Goal: Task Accomplishment & Management: Manage account settings

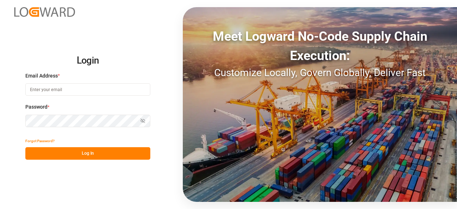
type input "dalia.gutierrez@leschaco.com"
click at [125, 156] on button "Log In" at bounding box center [87, 153] width 125 height 12
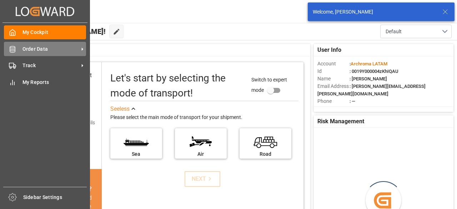
click at [36, 54] on div "Order Data Order Data" at bounding box center [45, 49] width 82 height 14
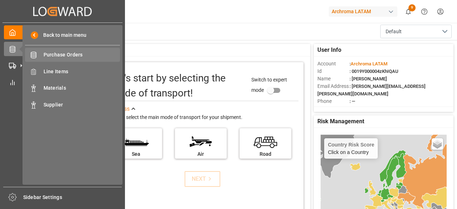
click at [91, 52] on span "Purchase Orders" at bounding box center [82, 54] width 77 height 7
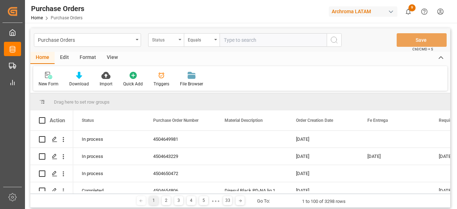
click at [166, 40] on div "Status" at bounding box center [164, 39] width 24 height 8
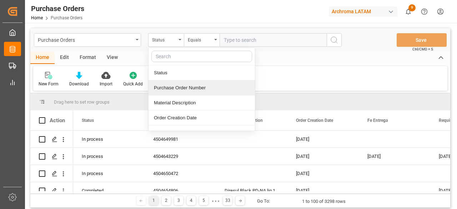
click at [201, 90] on div "Purchase Order Number" at bounding box center [201, 87] width 106 height 15
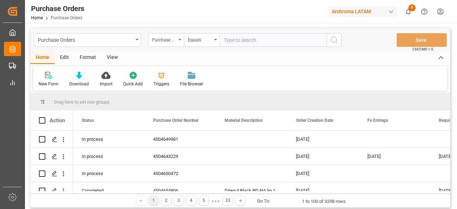
click at [257, 36] on input "text" at bounding box center [272, 40] width 107 height 14
paste input "4504654842"
type input "4504654842"
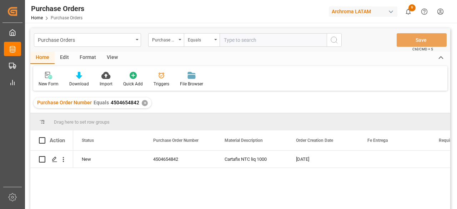
click at [144, 104] on div "✕" at bounding box center [145, 103] width 6 height 6
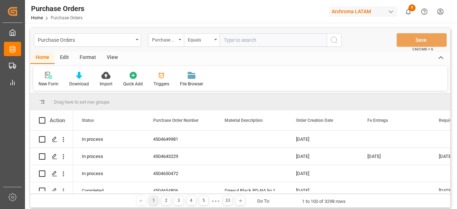
click at [246, 36] on input "text" at bounding box center [272, 40] width 107 height 14
paste input "4504656547"
type input "4504656547"
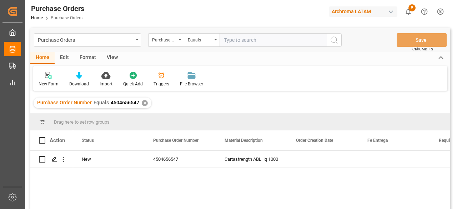
click at [146, 100] on div "Purchase Order Number Equals 4504656547 ✕" at bounding box center [93, 102] width 118 height 11
click at [143, 104] on div "✕" at bounding box center [145, 103] width 6 height 6
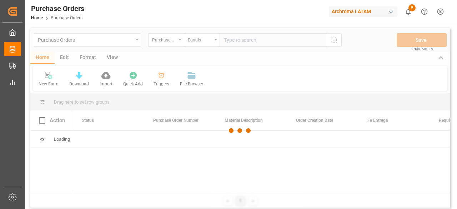
click at [238, 42] on div at bounding box center [240, 130] width 420 height 204
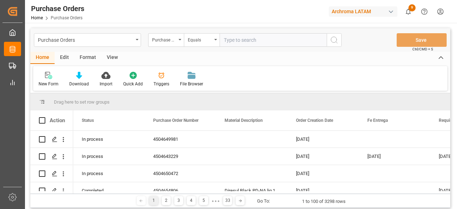
click at [238, 42] on input "text" at bounding box center [272, 40] width 107 height 14
paste input "4504657420"
type input "4504657420"
click at [331, 41] on circle "search button" at bounding box center [334, 40] width 6 height 6
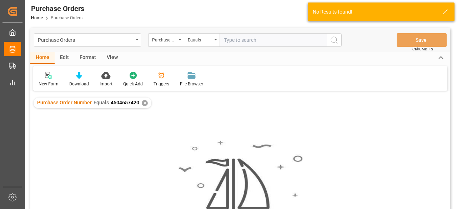
click at [143, 103] on div "✕" at bounding box center [145, 103] width 6 height 6
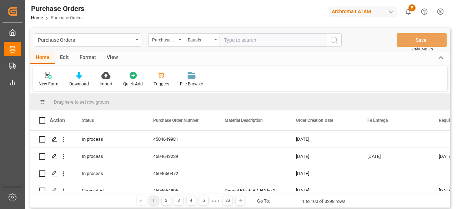
click at [264, 37] on input "text" at bounding box center [272, 40] width 107 height 14
paste input "4504655845"
type input "4504655845"
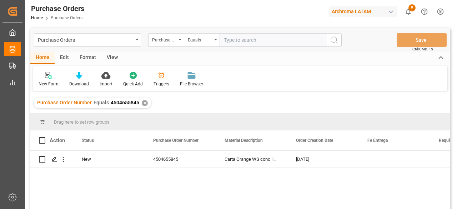
click at [142, 104] on div "✕" at bounding box center [145, 103] width 6 height 6
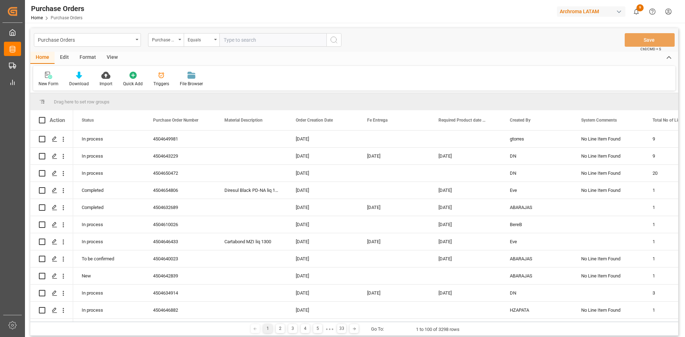
click at [237, 37] on input "text" at bounding box center [272, 40] width 107 height 14
paste input "4504612484"
type input "4504612484"
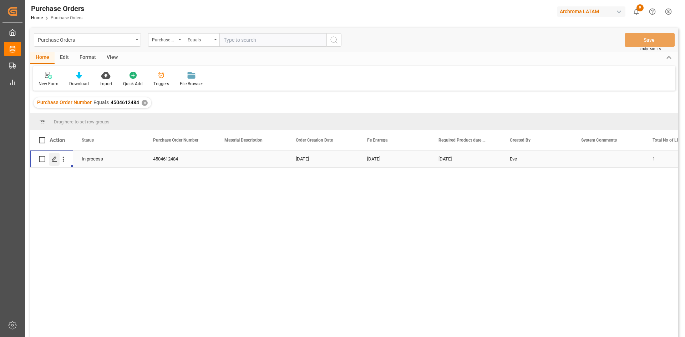
click at [52, 158] on icon "Press SPACE to select this row." at bounding box center [55, 159] width 6 height 6
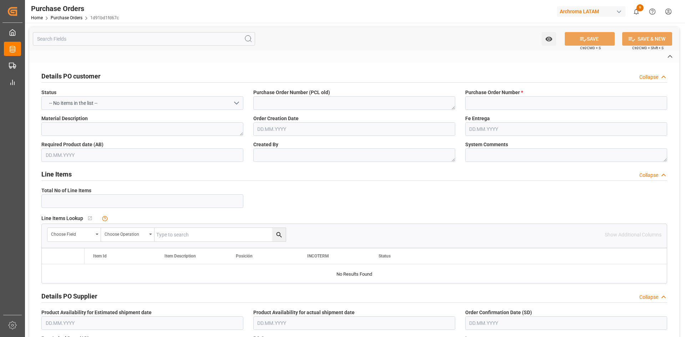
type input "4504612484"
type textarea "Eve"
type input "2001"
type input "ARCHROMA U.S., INC."
type input "Definitivo"
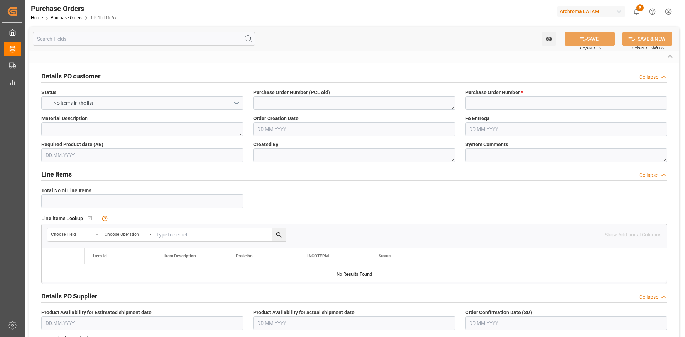
type input "Maria Piranquive"
type input "COLOMBIA"
type textarea "PT"
type input "SEAFREIGHT"
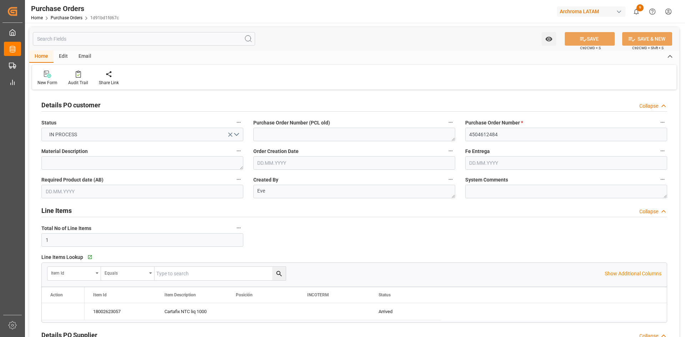
type input "1"
type input "22.04.2025"
type input "02.09.2025"
type input "19.08.2025"
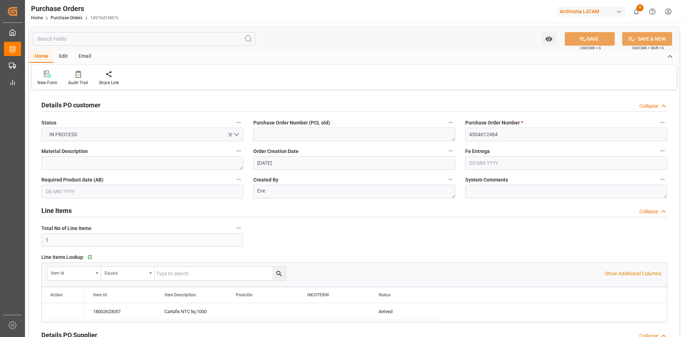
type input "24.08.2025"
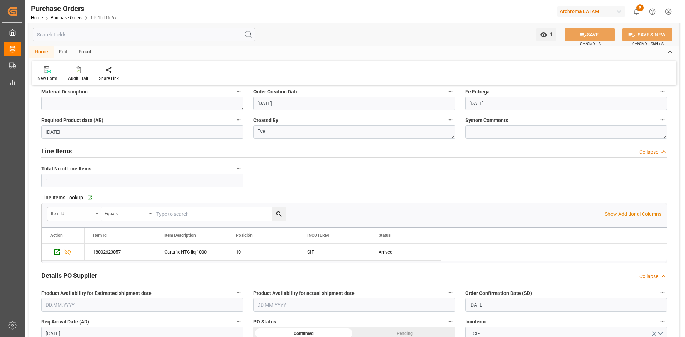
scroll to position [36, 0]
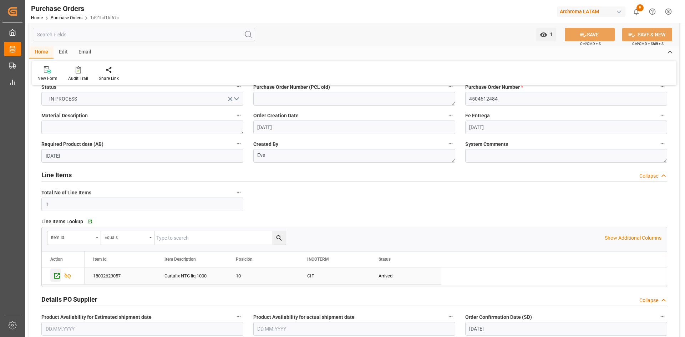
click at [57, 208] on icon "Press SPACE to select this row." at bounding box center [56, 275] width 7 height 7
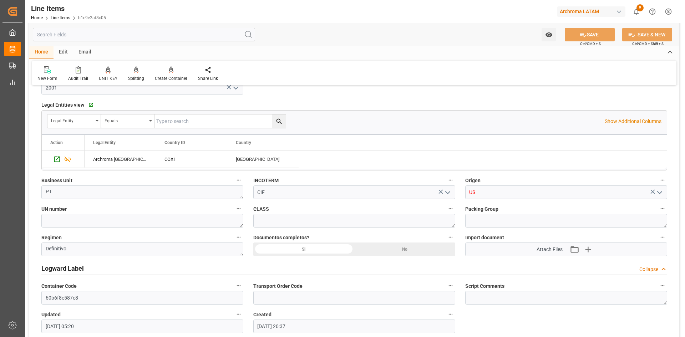
scroll to position [464, 0]
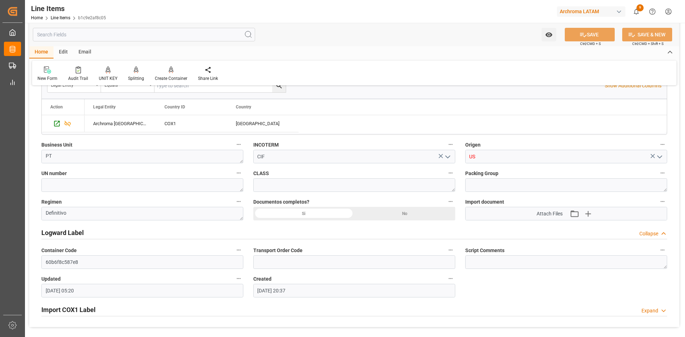
click at [661, 157] on icon "open menu" at bounding box center [660, 157] width 9 height 9
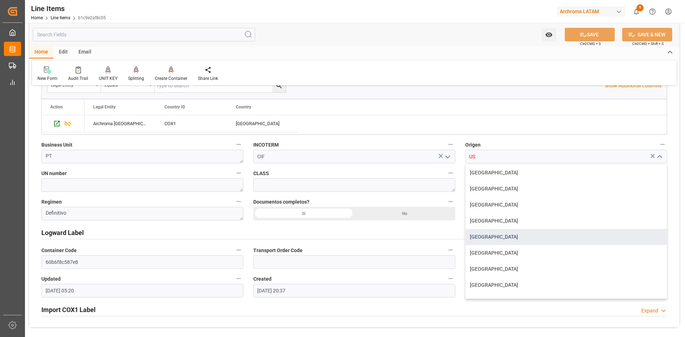
scroll to position [92, 0]
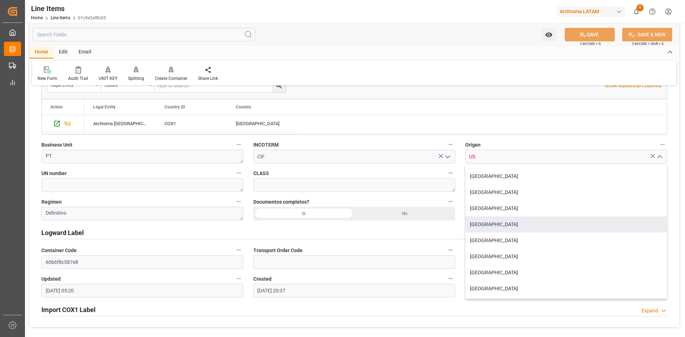
click at [484, 224] on div "USA" at bounding box center [566, 225] width 201 height 16
type input "USA"
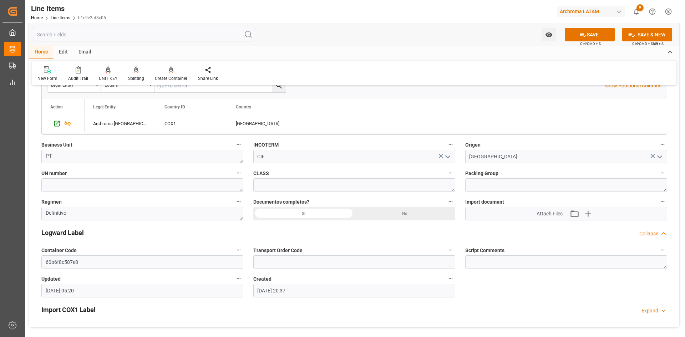
click at [318, 218] on div "Si" at bounding box center [303, 214] width 101 height 14
click at [586, 213] on icon "button" at bounding box center [587, 213] width 11 height 11
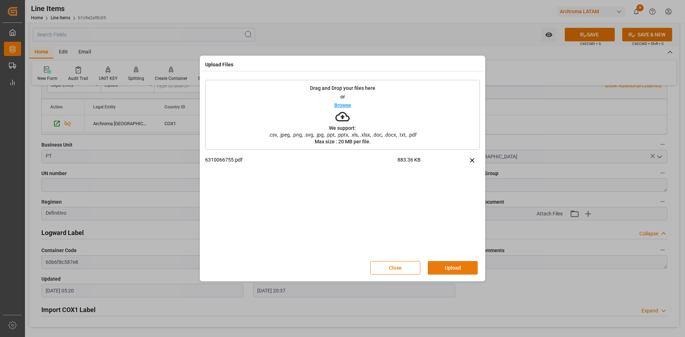
click at [454, 269] on button "Upload" at bounding box center [453, 268] width 50 height 14
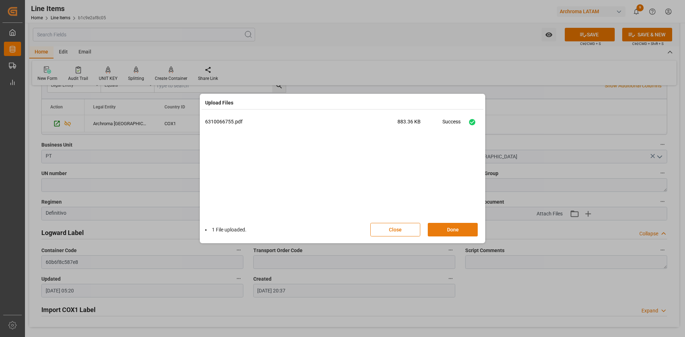
click at [455, 224] on button "Done" at bounding box center [453, 230] width 50 height 14
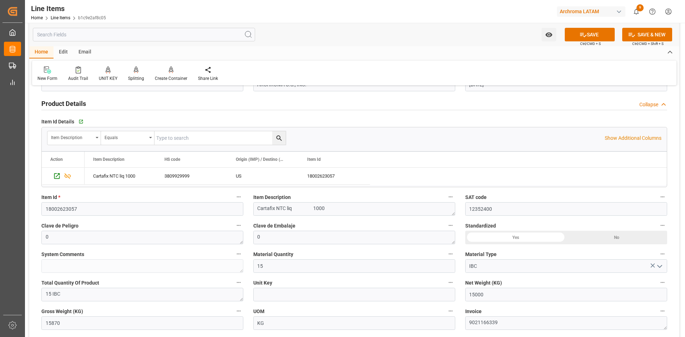
scroll to position [0, 0]
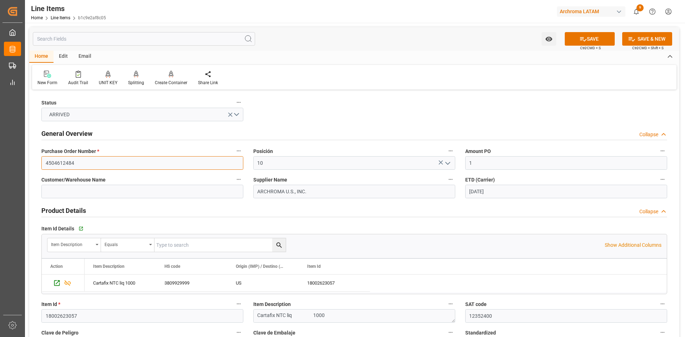
click at [110, 166] on input "4504612484" at bounding box center [142, 163] width 202 height 14
click at [59, 19] on link "Line Items" at bounding box center [61, 17] width 20 height 5
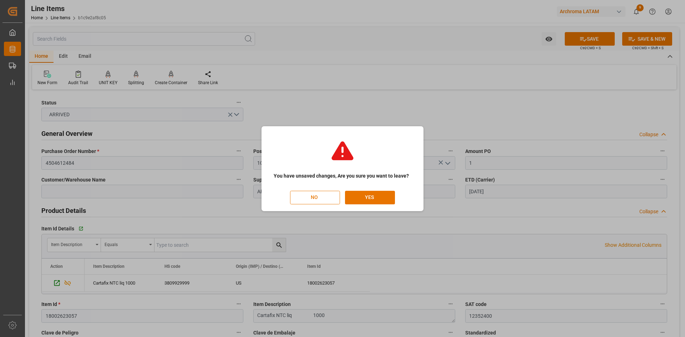
click at [316, 198] on button "NO" at bounding box center [315, 198] width 50 height 14
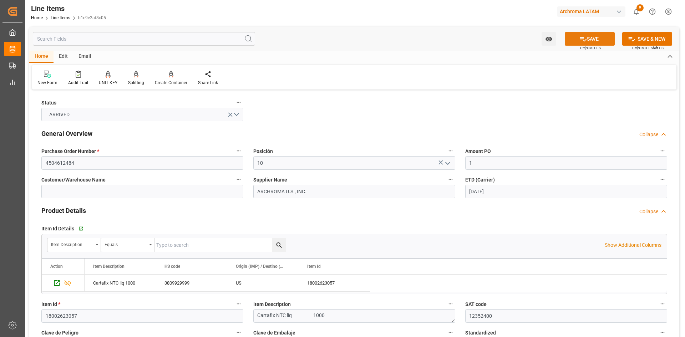
click at [591, 42] on button "SAVE" at bounding box center [590, 39] width 50 height 14
type input "25.08.2025 15:16"
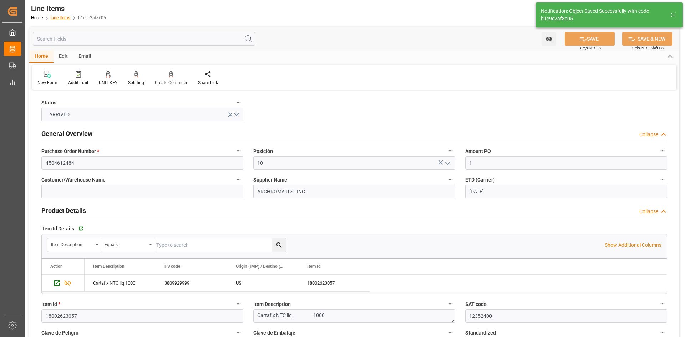
click at [59, 17] on link "Line Items" at bounding box center [61, 17] width 20 height 5
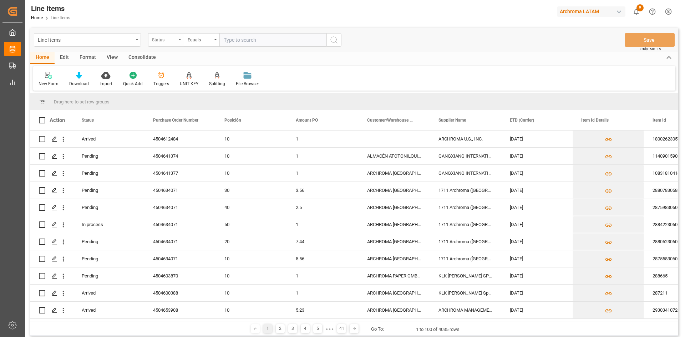
click at [179, 38] on div "Status" at bounding box center [166, 40] width 36 height 14
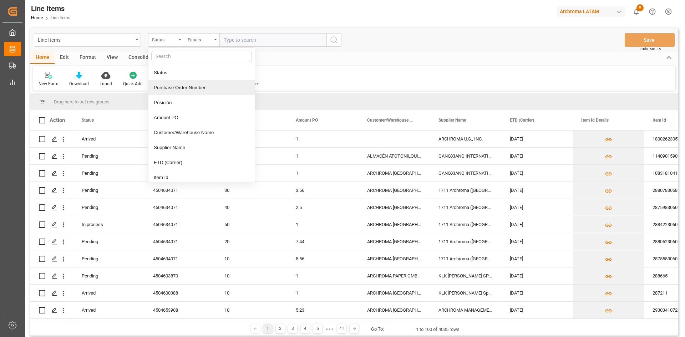
click at [187, 87] on div "Purchase Order Number" at bounding box center [201, 87] width 106 height 15
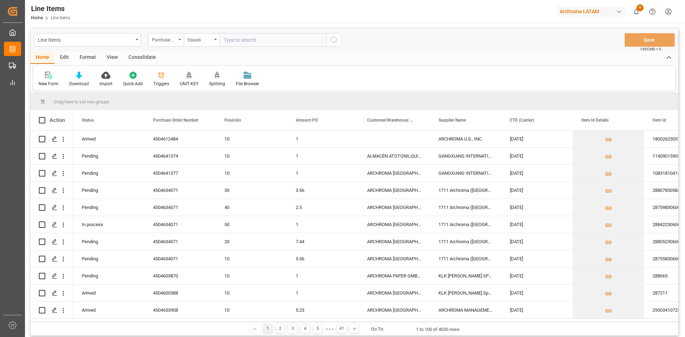
click at [244, 43] on input "text" at bounding box center [272, 40] width 107 height 14
paste input "4504612484"
type input "4504612484"
click at [336, 35] on button "search button" at bounding box center [334, 40] width 15 height 14
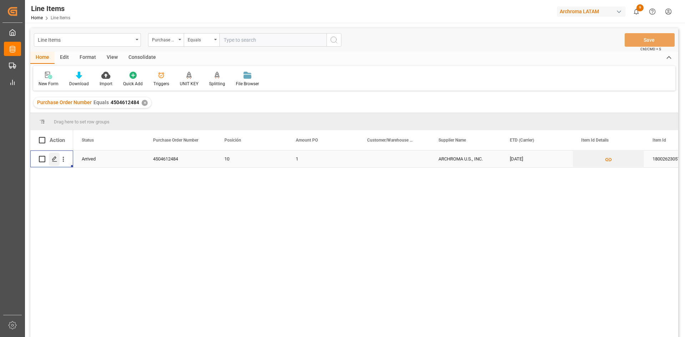
click at [54, 160] on icon "Press SPACE to select this row." at bounding box center [55, 159] width 6 height 6
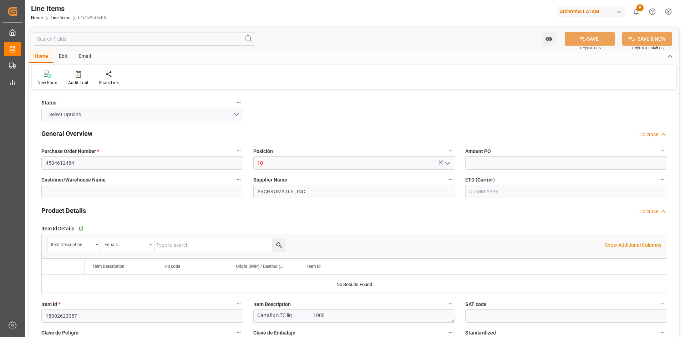
type input "1"
type input "12352400"
type input "15"
type input "15000"
type input "15870"
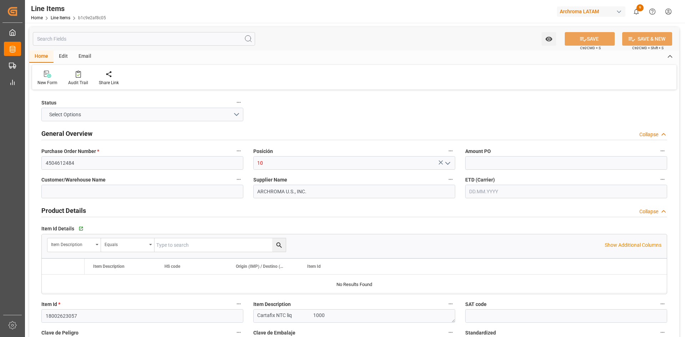
type input "26100"
type input "3809929999"
type input "19.08.2025"
type input "12.08.2025"
type input "25.08.2025 15:16"
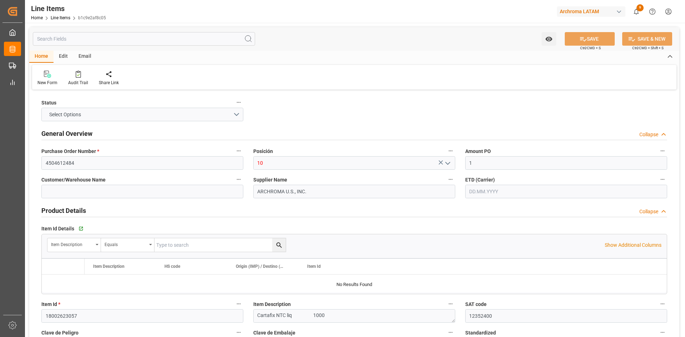
type input "05.05.2025 20:37"
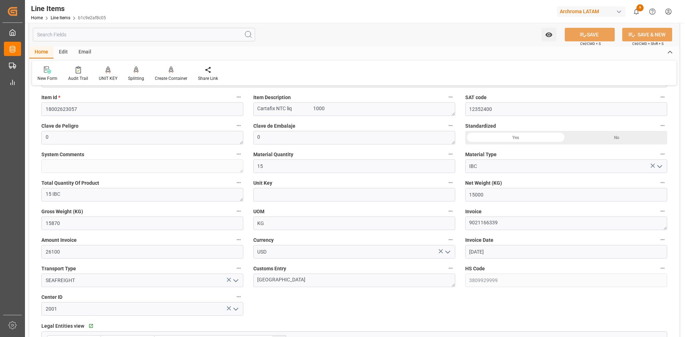
scroll to position [250, 0]
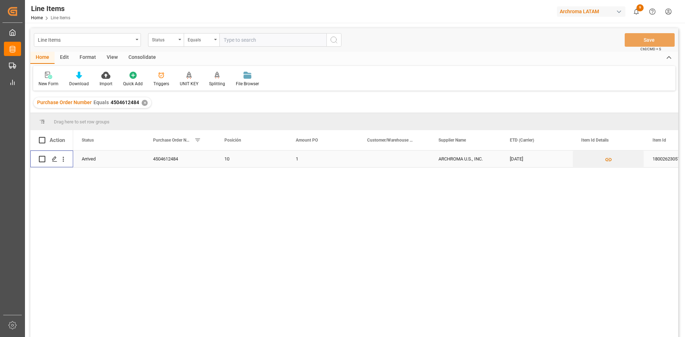
click at [39, 159] on input "Press Space to toggle row selection (unchecked)" at bounding box center [42, 159] width 6 height 6
checkbox input "true"
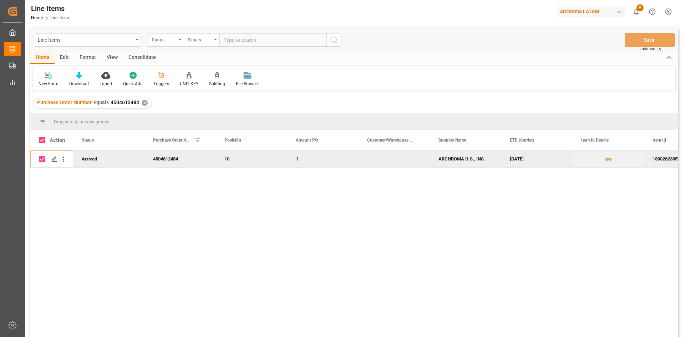
click at [144, 57] on div "Consolidate" at bounding box center [142, 58] width 38 height 12
click at [58, 73] on icon at bounding box center [55, 75] width 7 height 7
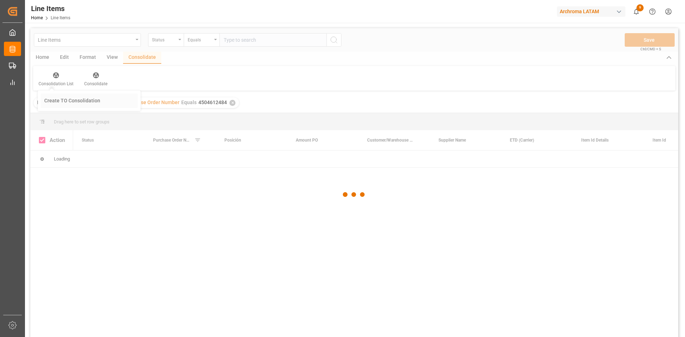
click at [95, 101] on div "Line Items Status Equals Save Ctrl/CMD + S Home Edit Format View Consolidate Co…" at bounding box center [354, 192] width 648 height 328
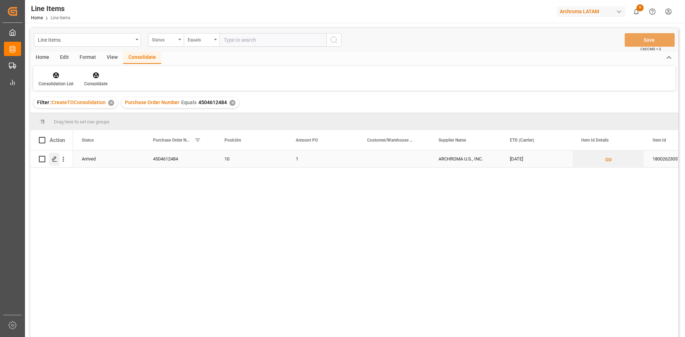
click at [53, 160] on icon "Press SPACE to select this row." at bounding box center [55, 159] width 6 height 6
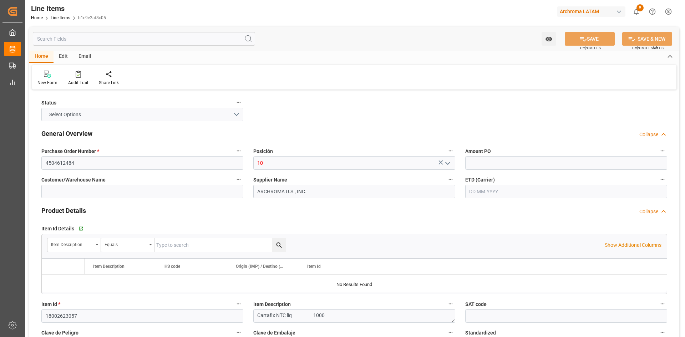
type input "1"
type input "12352400"
type input "15"
type input "15000"
type input "15870"
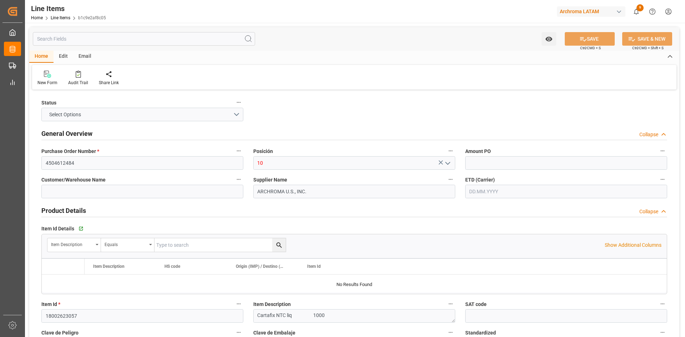
type input "26100"
type input "3809929999"
type input "19.08.2025"
type input "12.08.2025"
type input "25.08.2025 15:16"
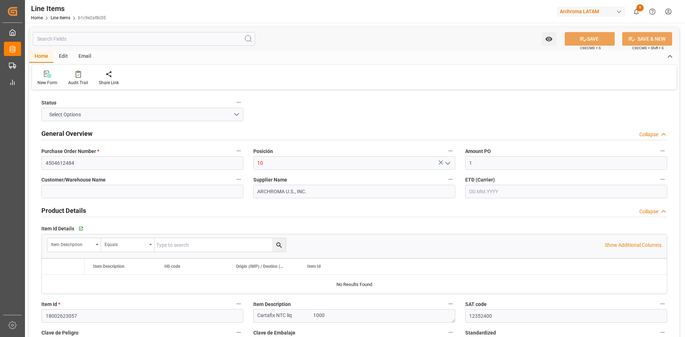
type input "05.05.2025 20:37"
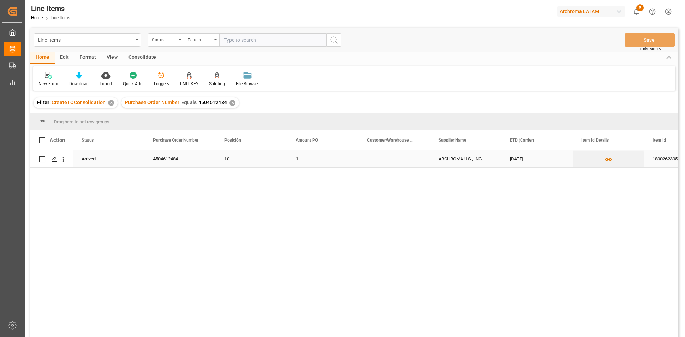
click at [43, 159] on input "Press Space to toggle row selection (unchecked)" at bounding box center [42, 159] width 6 height 6
checkbox input "true"
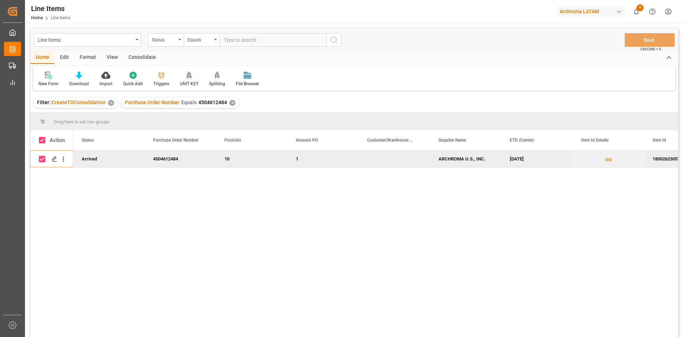
click at [135, 56] on div "Consolidate" at bounding box center [142, 58] width 38 height 12
click at [99, 76] on div at bounding box center [95, 74] width 23 height 7
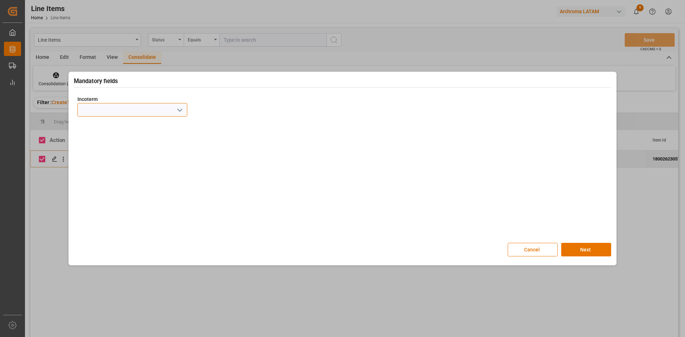
click at [172, 112] on input at bounding box center [132, 110] width 110 height 14
click at [178, 111] on icon "open menu" at bounding box center [180, 110] width 9 height 9
click at [107, 165] on div "CIF" at bounding box center [132, 164] width 109 height 16
type input "CIF"
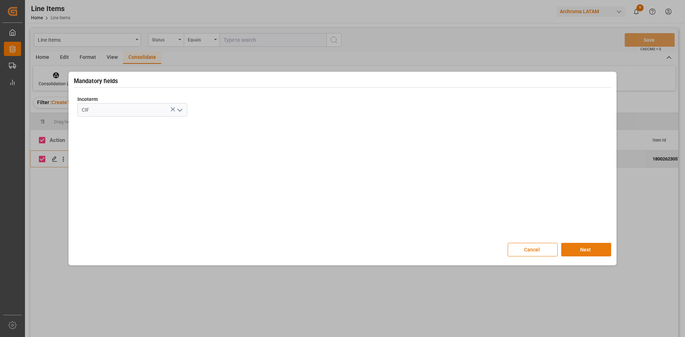
click at [591, 249] on button "Next" at bounding box center [586, 250] width 50 height 14
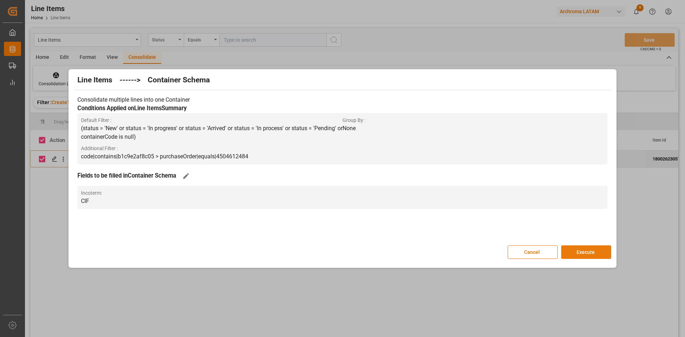
click at [585, 252] on button "Execute" at bounding box center [586, 253] width 50 height 14
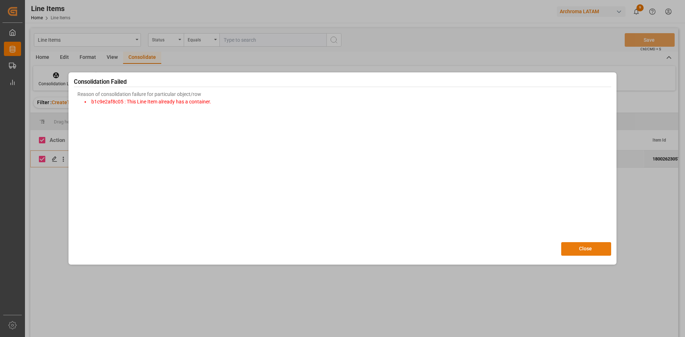
click at [582, 248] on button "Close" at bounding box center [586, 249] width 50 height 14
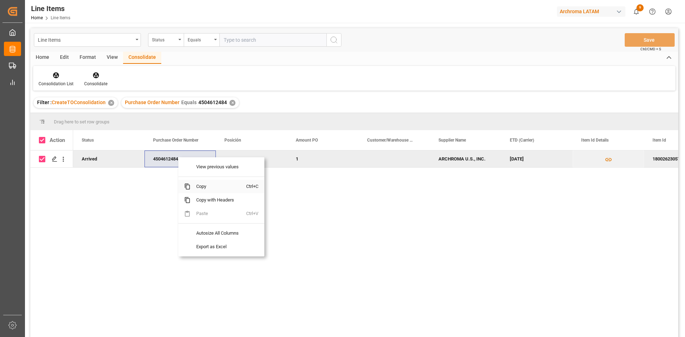
click at [203, 187] on span "Copy" at bounding box center [219, 187] width 56 height 14
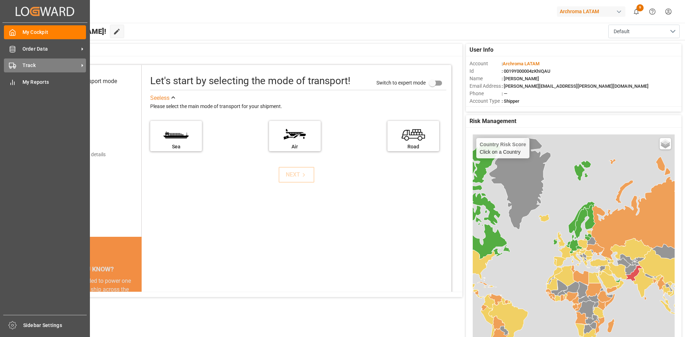
click at [13, 67] on icon at bounding box center [12, 65] width 7 height 7
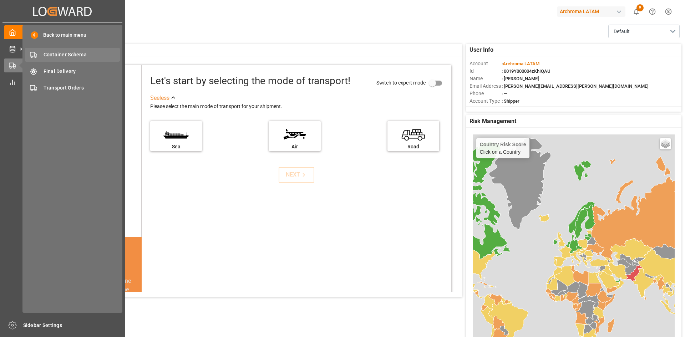
click at [85, 56] on span "Container Schema" at bounding box center [82, 54] width 77 height 7
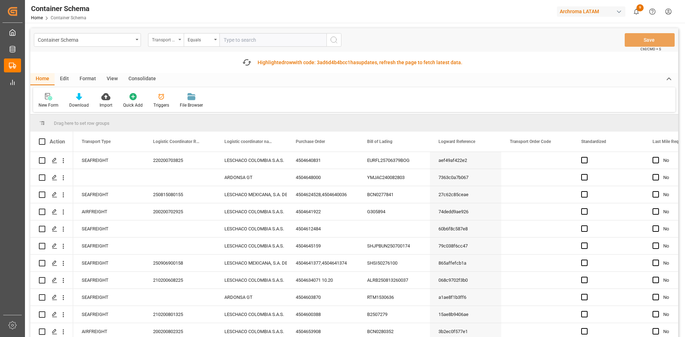
click at [174, 44] on div "Transport Type" at bounding box center [166, 40] width 36 height 14
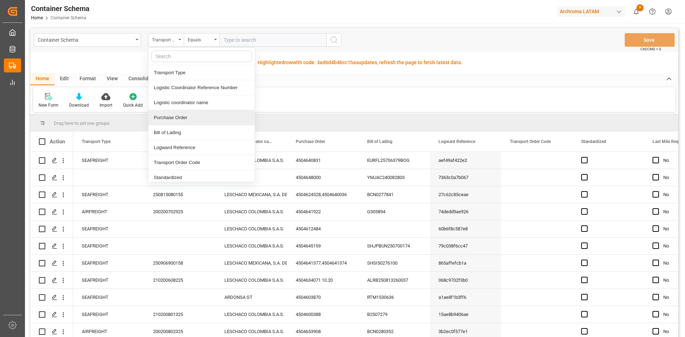
click at [209, 115] on div "Purchase Order" at bounding box center [201, 117] width 106 height 15
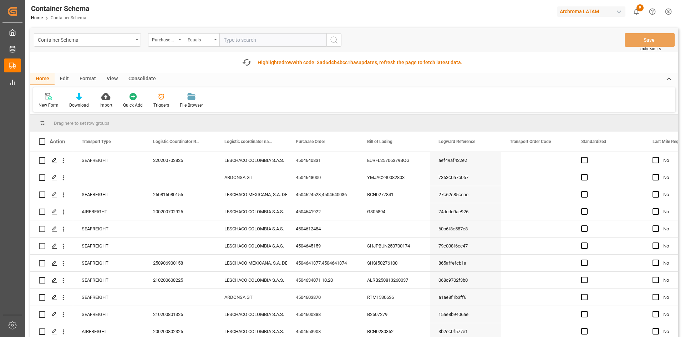
click at [238, 43] on input "text" at bounding box center [272, 40] width 107 height 14
paste input "4504612484"
type input "4504612484"
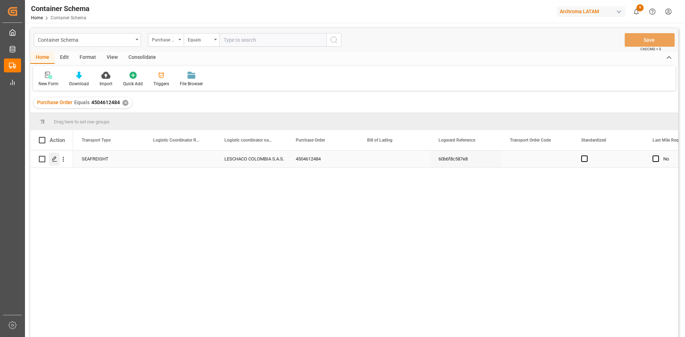
click at [56, 158] on icon "Press SPACE to select this row." at bounding box center [55, 159] width 6 height 6
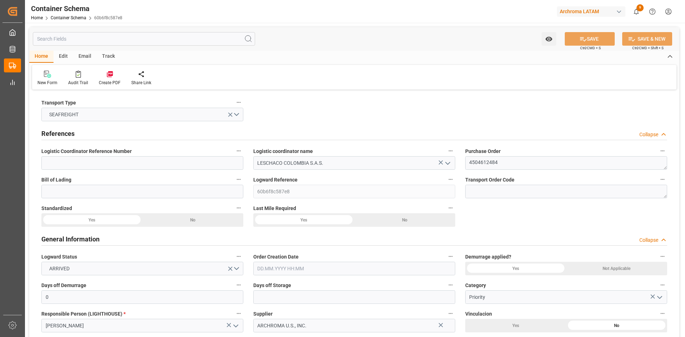
type input "0"
type input "1"
type input "18"
type input "15000"
type input "15870"
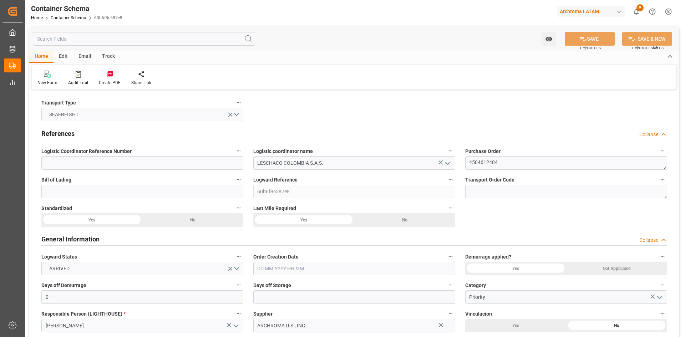
type input "Hapag Lloyd"
type input "Hapag Lloyd Aktiengesellschaft"
type input "USCHS"
type input "COCTG"
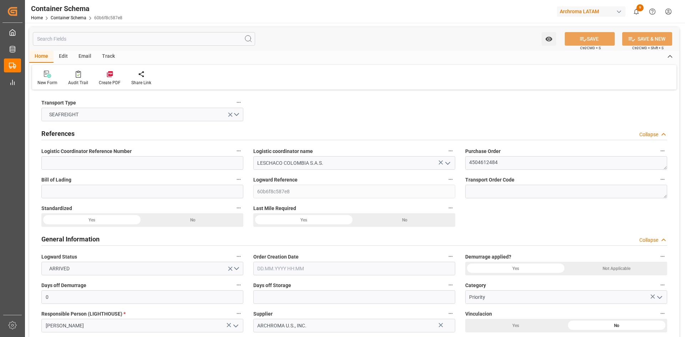
type input "9301809"
type input "21.08.2025 00:00"
type input "20.08.2025"
type input "21.08.2025"
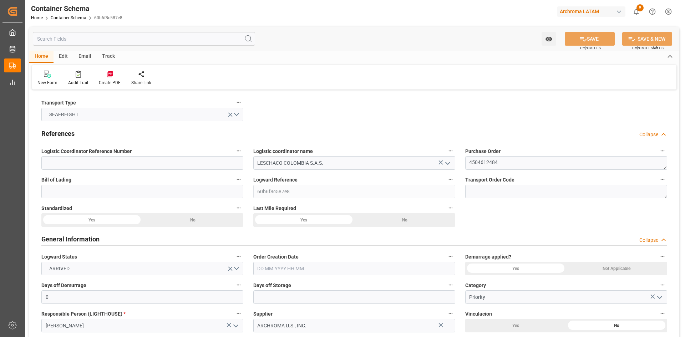
type input "13.08.2025 00:00"
type input "19.08.2025 00:00"
type input "24.08.2025 00:00"
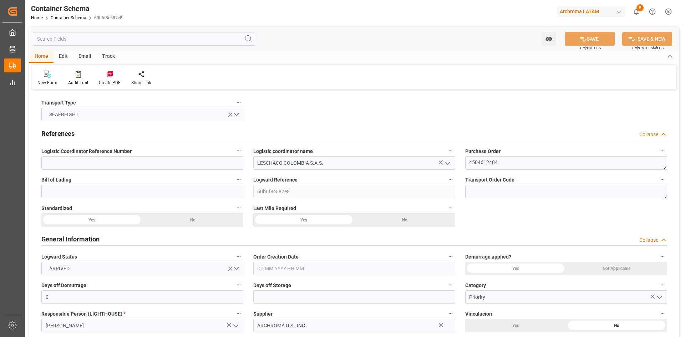
type input "24.08.2025 00:00"
click at [159, 168] on input at bounding box center [142, 163] width 202 height 14
paste input "210200807125"
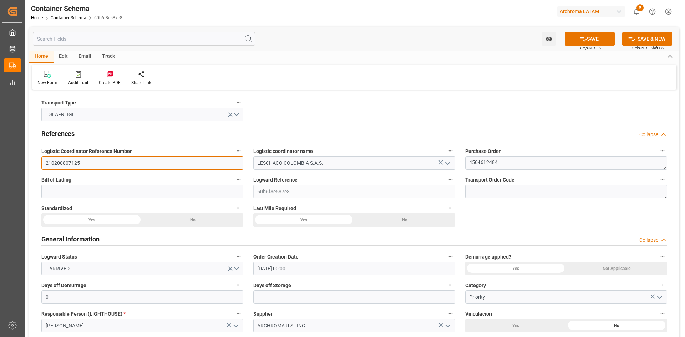
type input "210200807125"
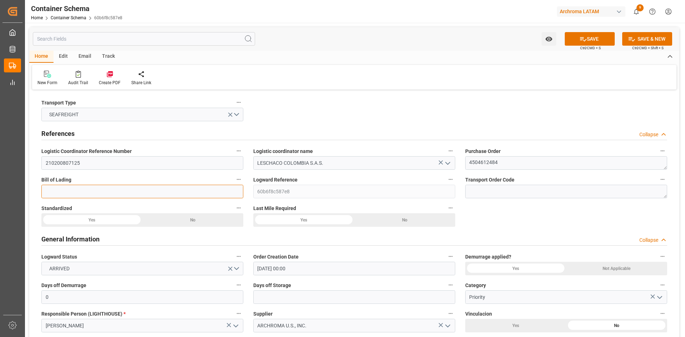
click at [162, 188] on input at bounding box center [142, 192] width 202 height 14
click at [92, 191] on input at bounding box center [142, 192] width 202 height 14
paste input "6310066755"
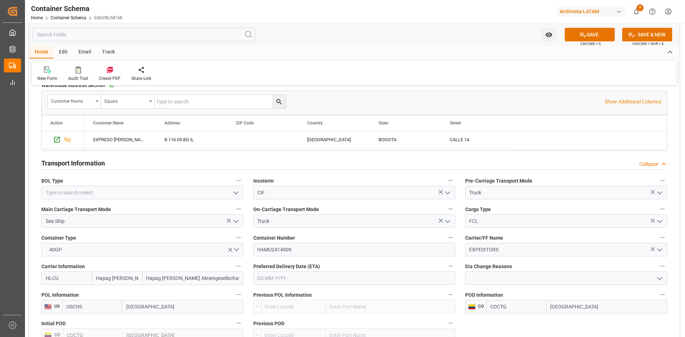
scroll to position [571, 0]
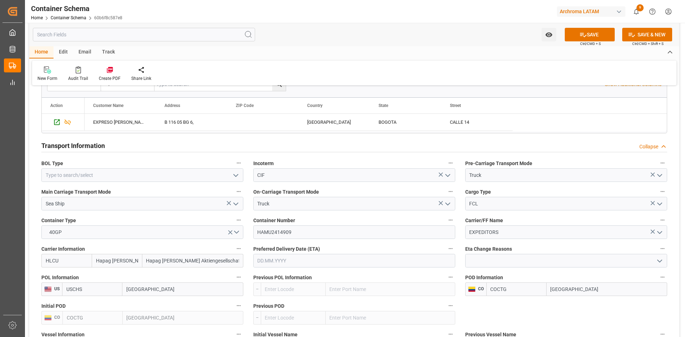
type input "6310066755"
click at [238, 175] on icon "open menu" at bounding box center [236, 175] width 9 height 9
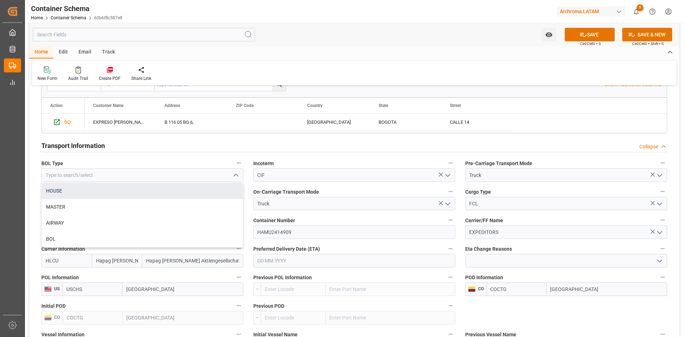
click at [86, 190] on div "HOUSE" at bounding box center [142, 191] width 201 height 16
type input "HOUSE"
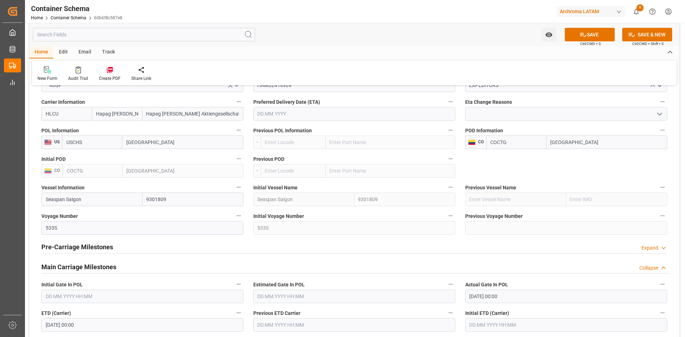
scroll to position [821, 0]
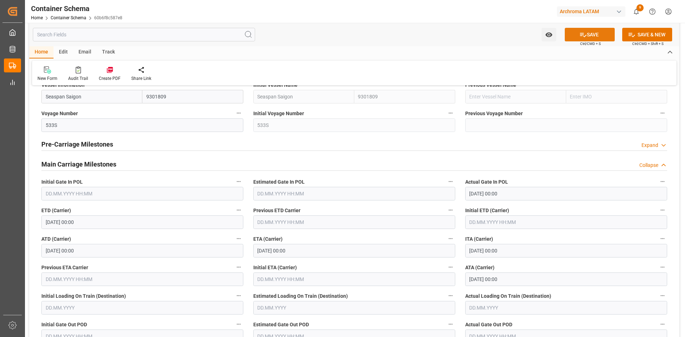
click at [584, 33] on icon at bounding box center [583, 34] width 7 height 7
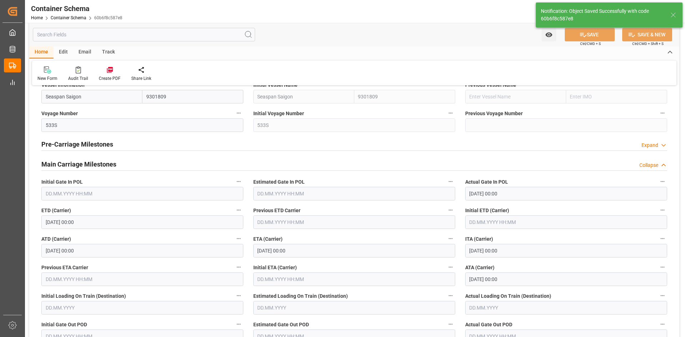
type input "210200807125"
type input "6310066755"
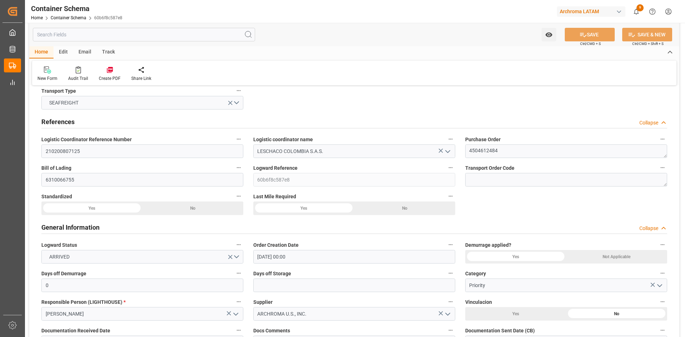
scroll to position [0, 0]
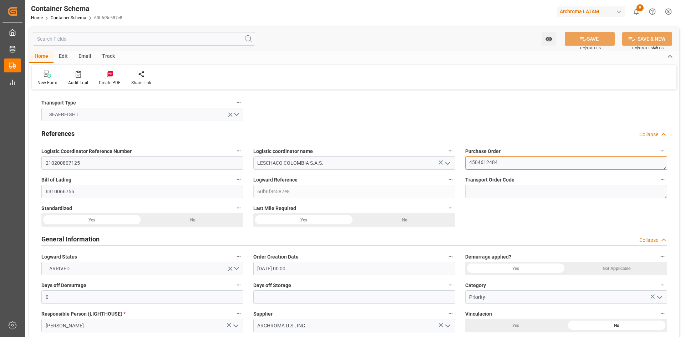
click at [490, 162] on textarea "4504612484" at bounding box center [566, 163] width 202 height 14
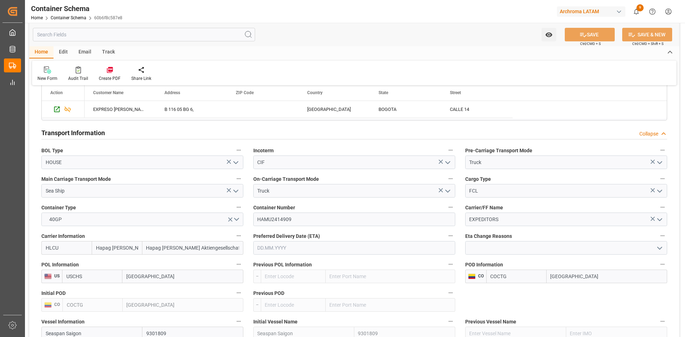
scroll to position [571, 0]
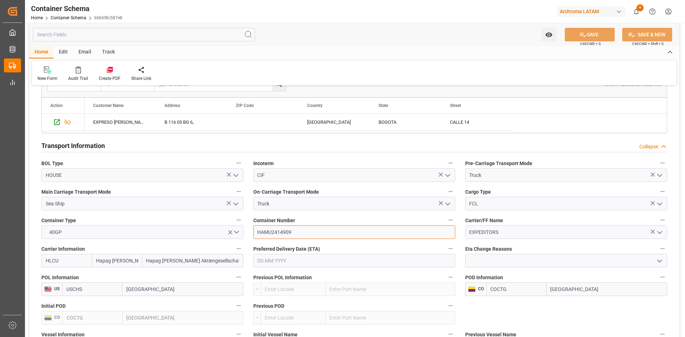
click at [303, 230] on input "HAMU2414909" at bounding box center [354, 233] width 202 height 14
